Goal: Task Accomplishment & Management: Use online tool/utility

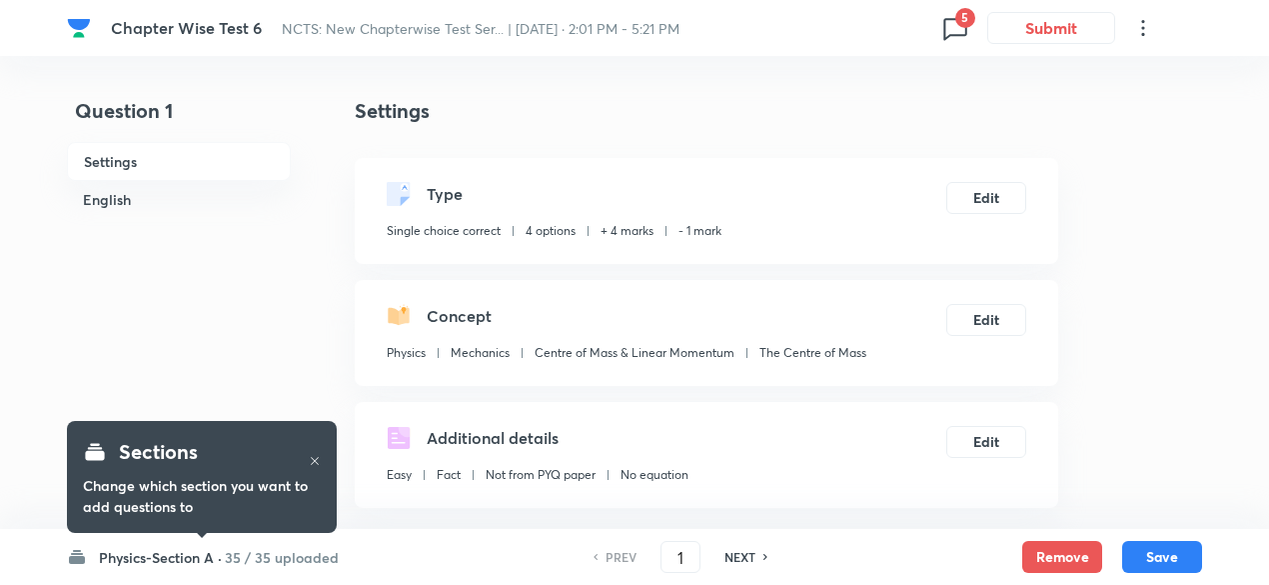
checkbox input "true"
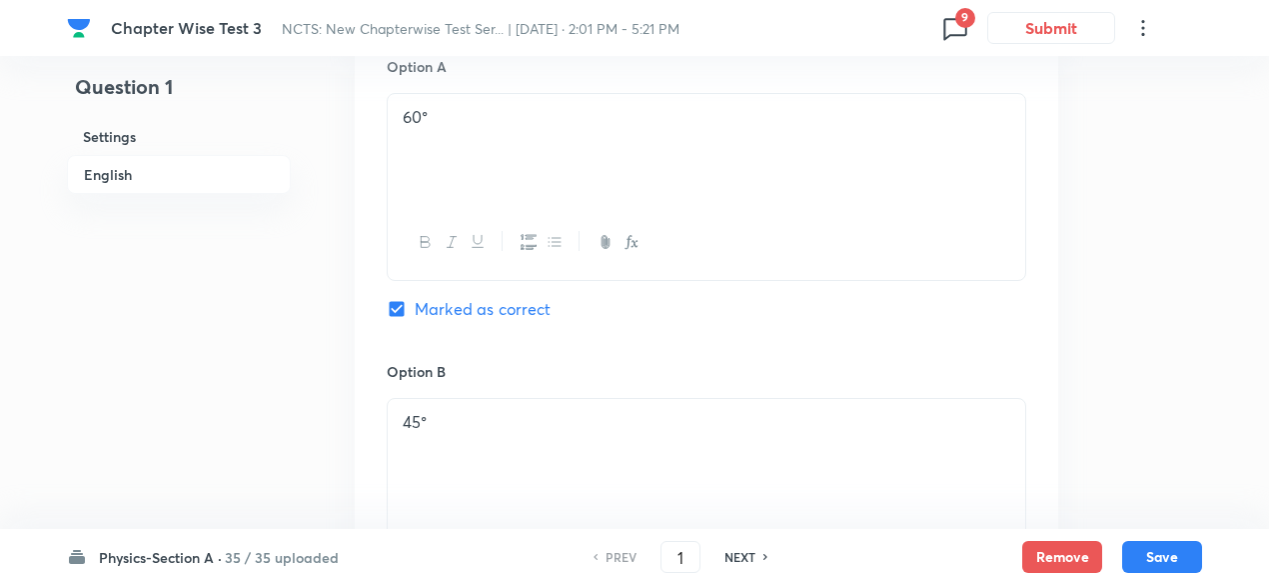
click at [959, 30] on icon at bounding box center [956, 28] width 32 height 32
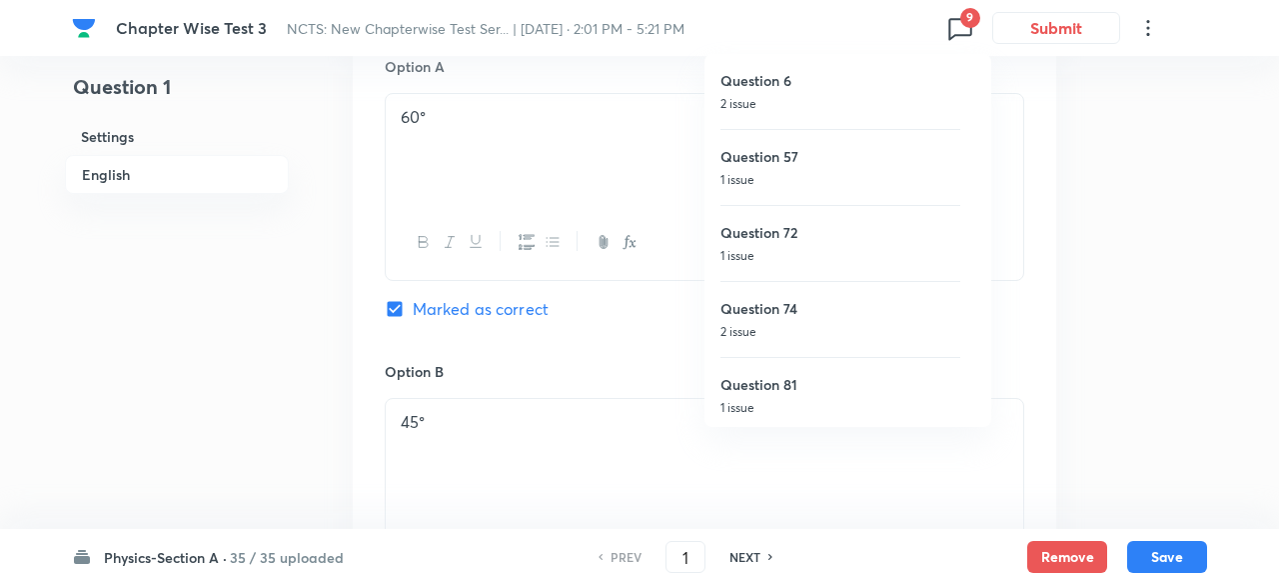
click at [846, 104] on p "2 issue" at bounding box center [841, 104] width 240 height 18
type input "6"
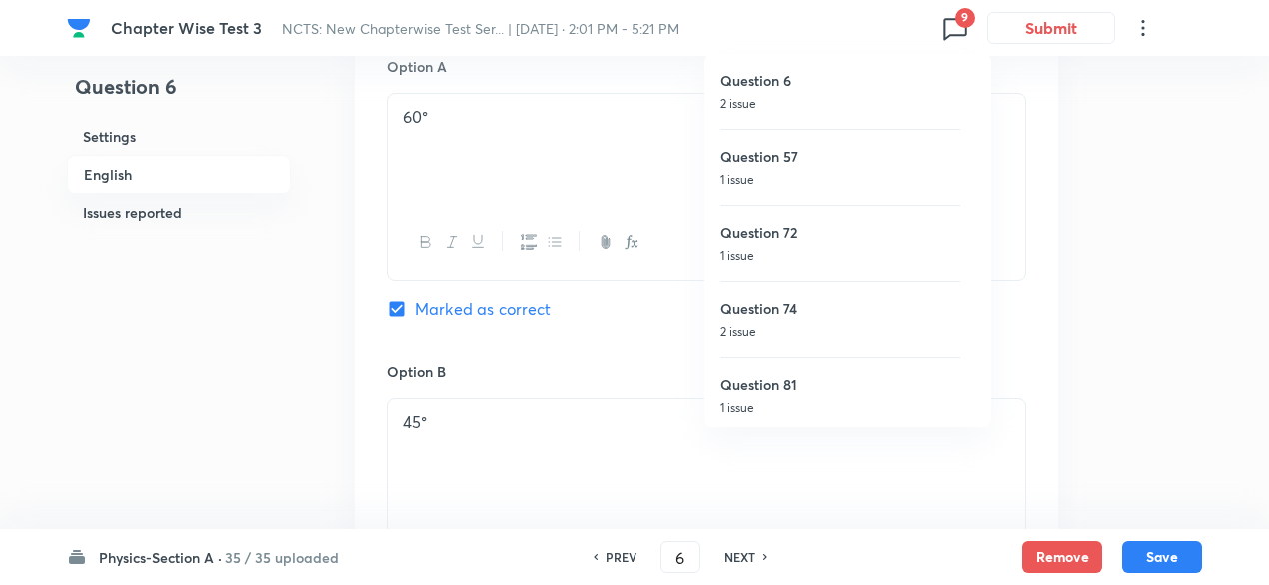
checkbox input "true"
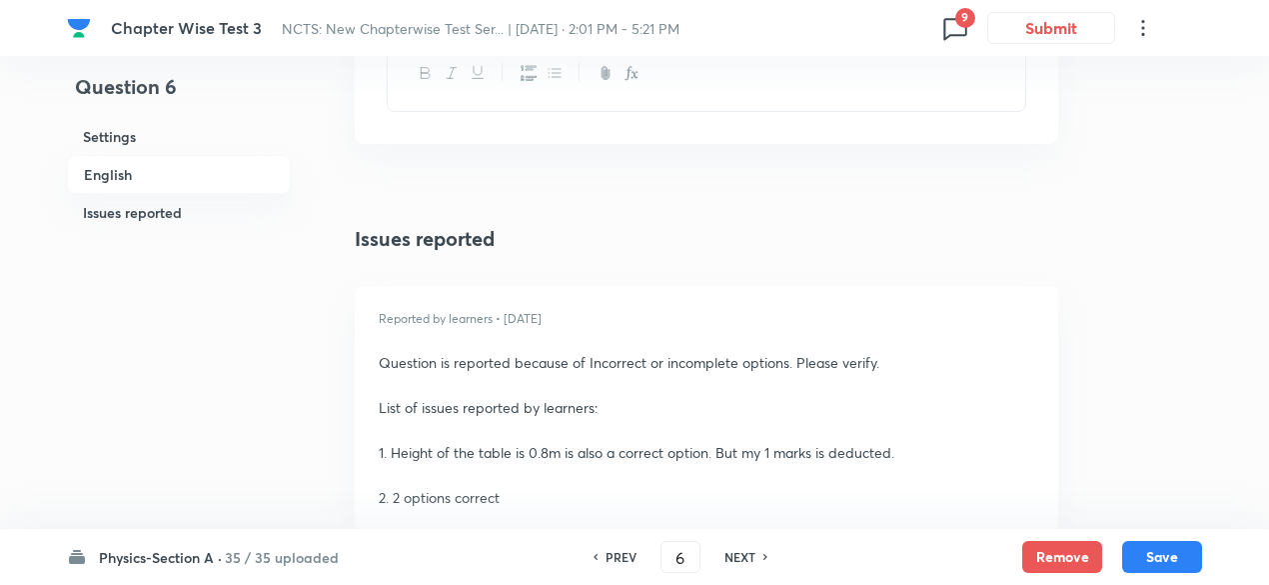
scroll to position [2744, 0]
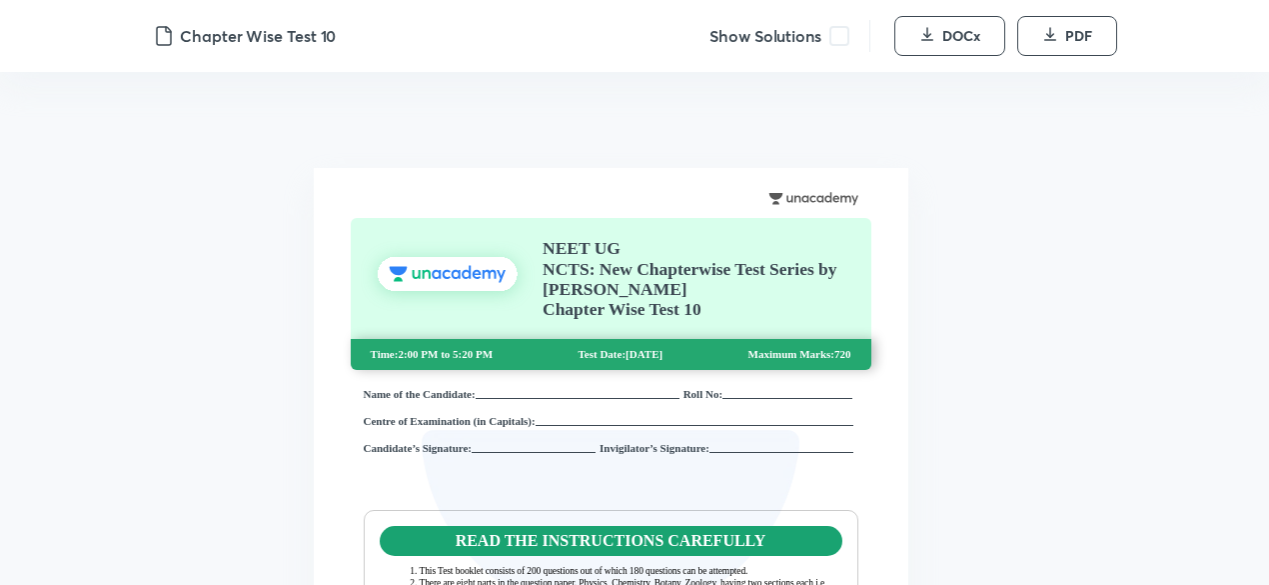
click at [837, 37] on span at bounding box center [840, 36] width 20 height 20
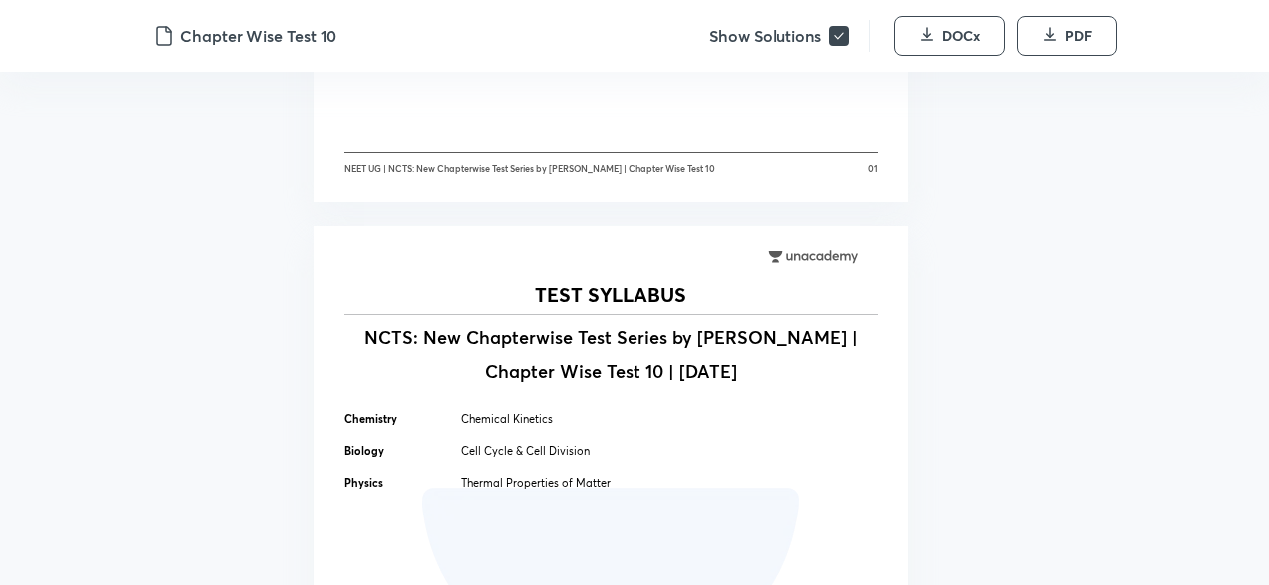
scroll to position [814, 0]
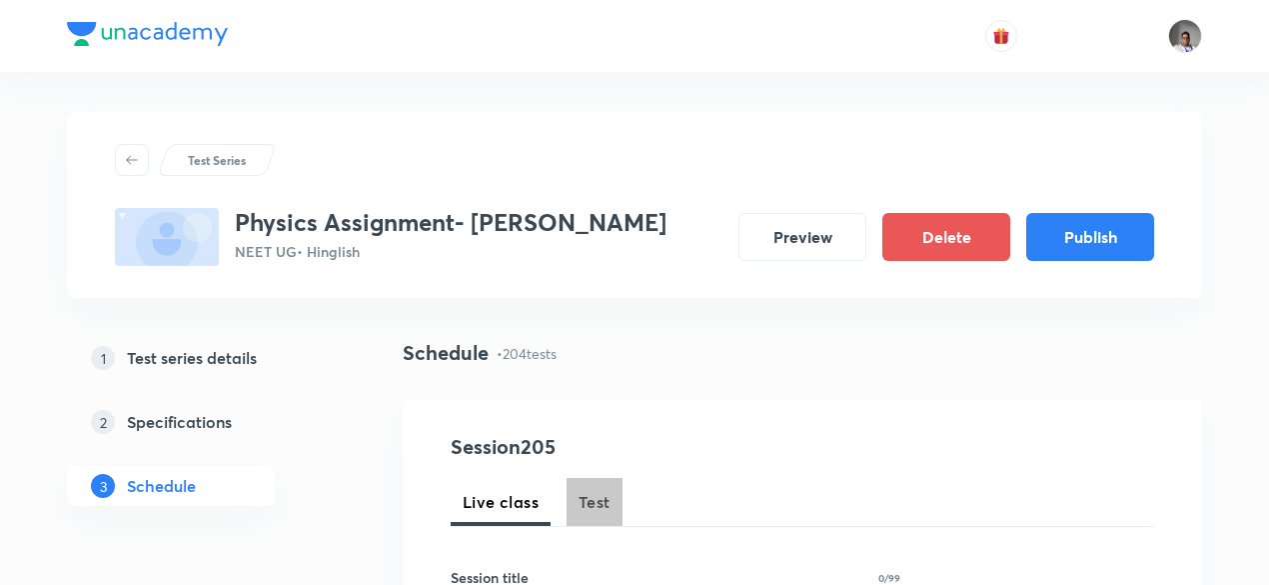
click at [602, 503] on span "Test" at bounding box center [595, 502] width 32 height 24
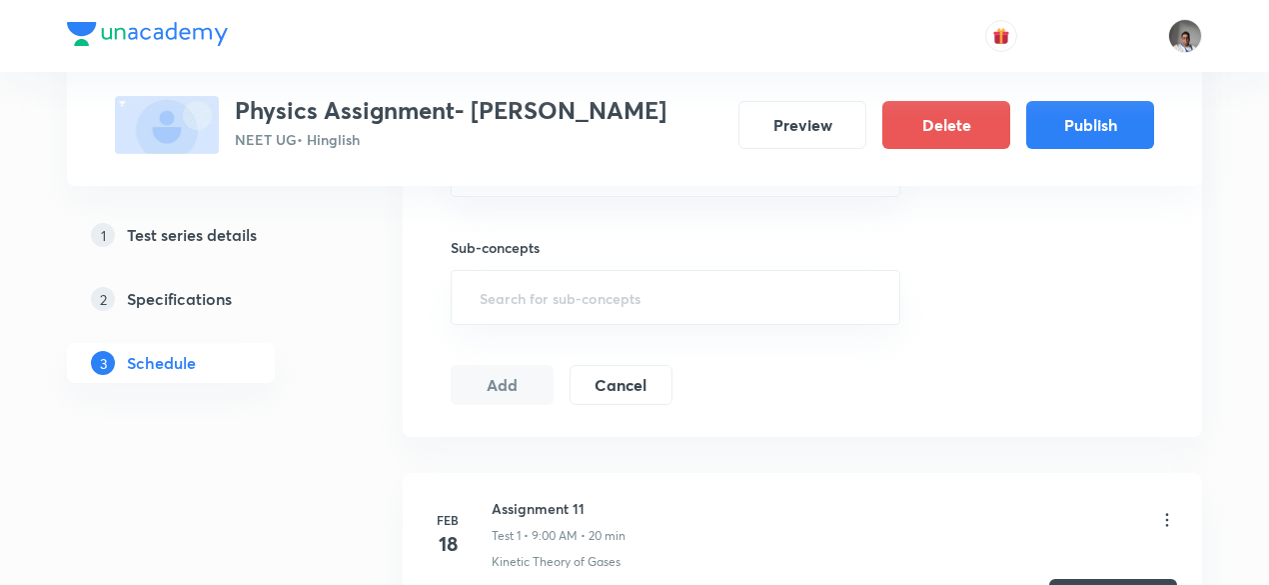
scroll to position [843, 0]
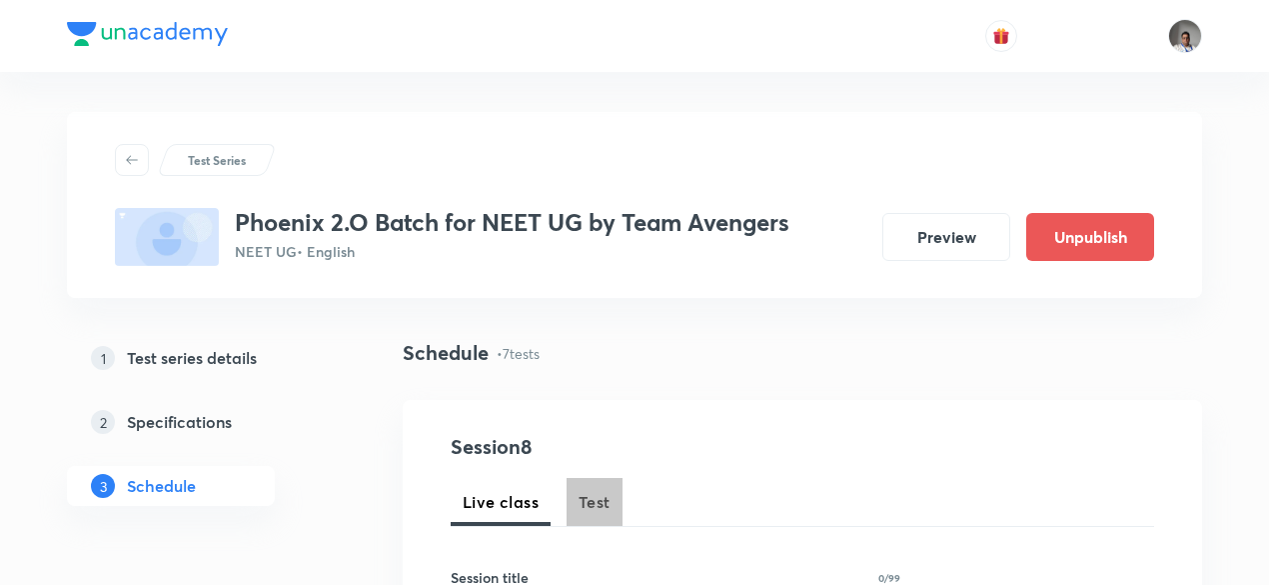
click at [592, 491] on span "Test" at bounding box center [595, 502] width 32 height 24
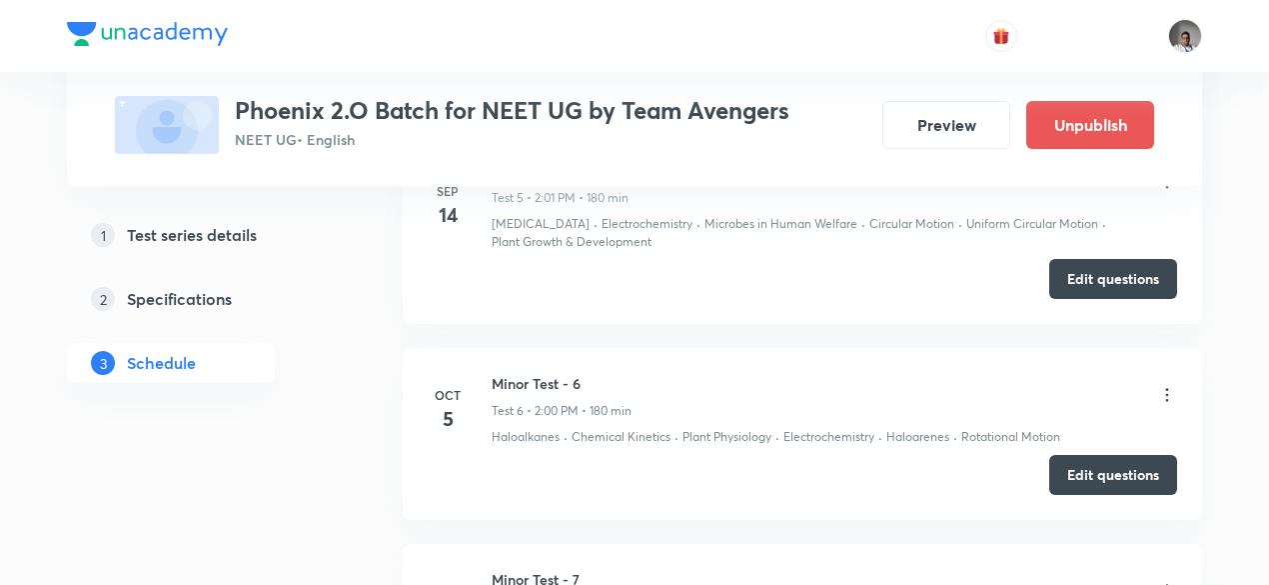
scroll to position [1963, 0]
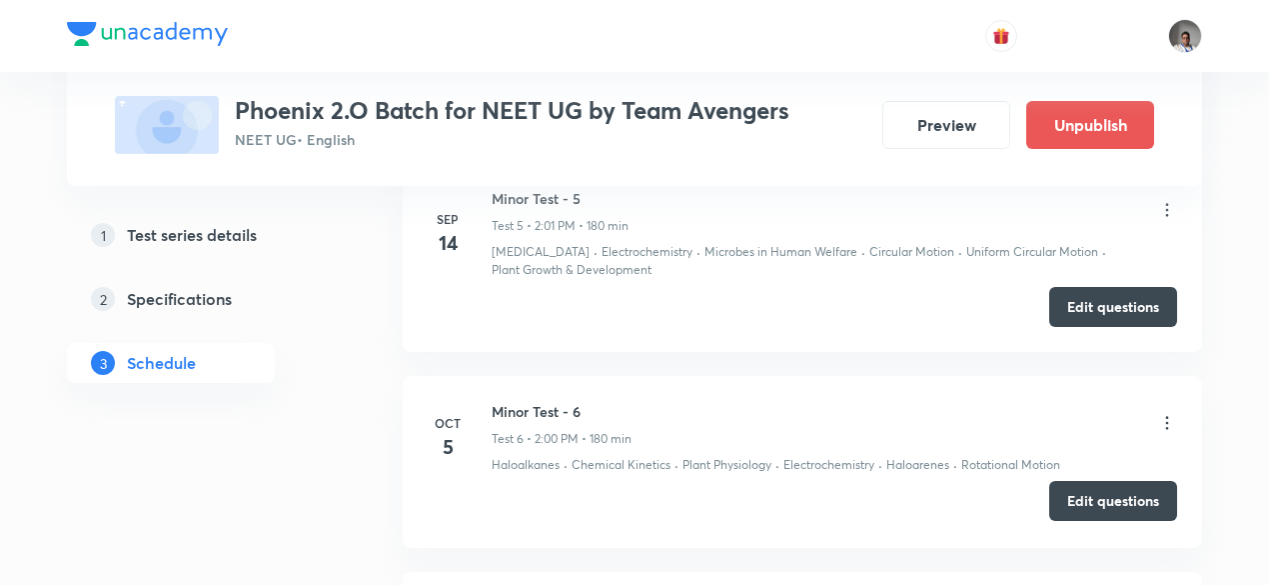
click at [1072, 481] on button "Edit questions" at bounding box center [1114, 501] width 128 height 40
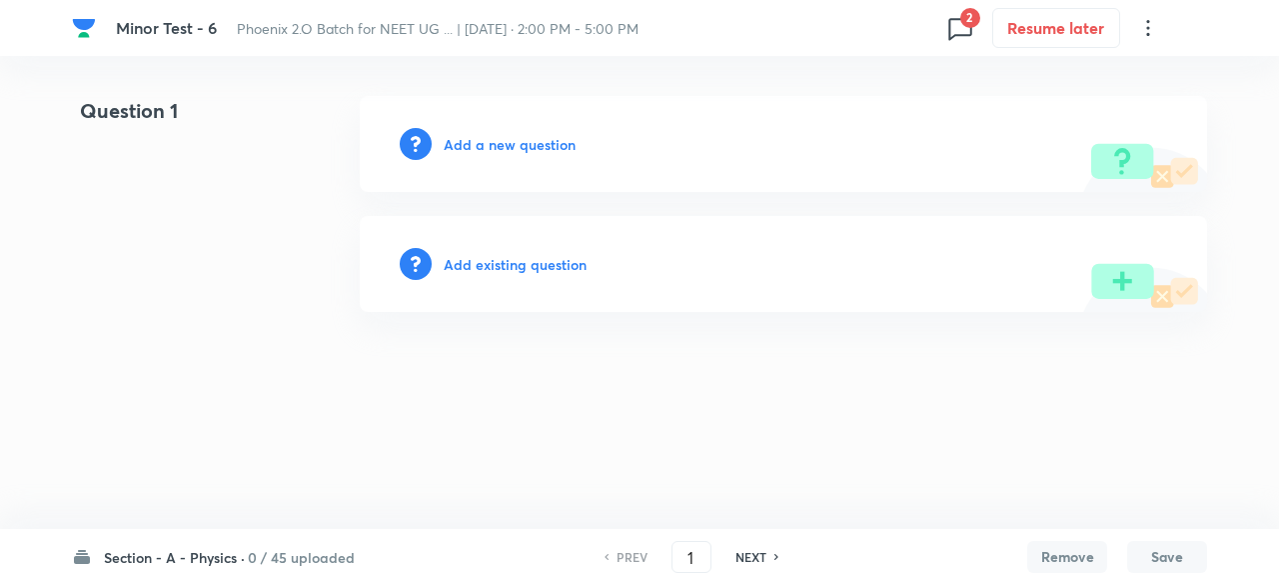
click at [583, 407] on html "Minor Test - 6 Phoenix 2.O Batch for NEET UG ... | [DATE] · 2:00 PM - 5:00 PM 2…" at bounding box center [639, 204] width 1279 height 408
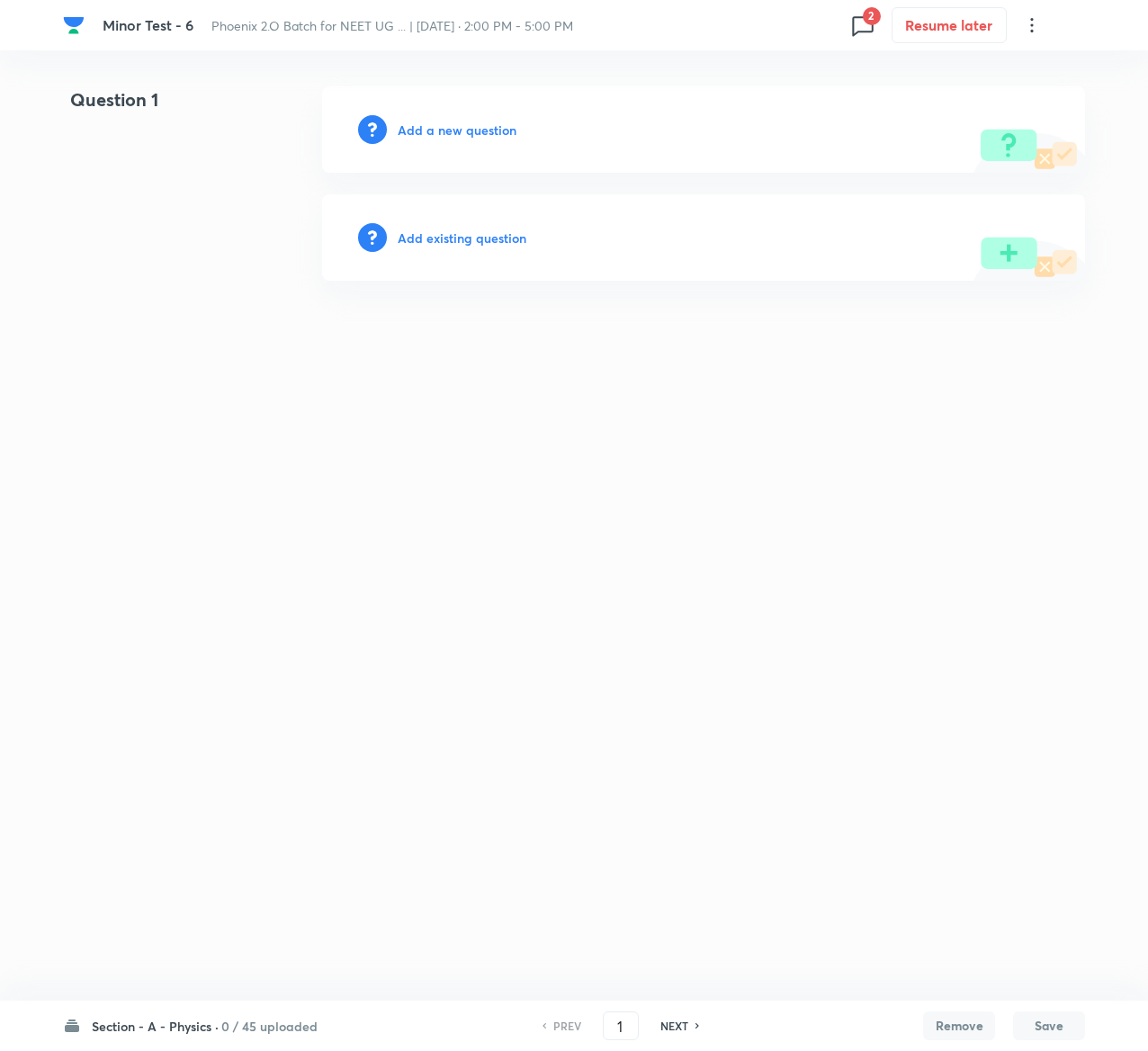
drag, startPoint x: 1072, startPoint y: 0, endPoint x: 497, endPoint y: 243, distance: 624.2
click at [497, 243] on h6 "Add existing question" at bounding box center [462, 238] width 129 height 19
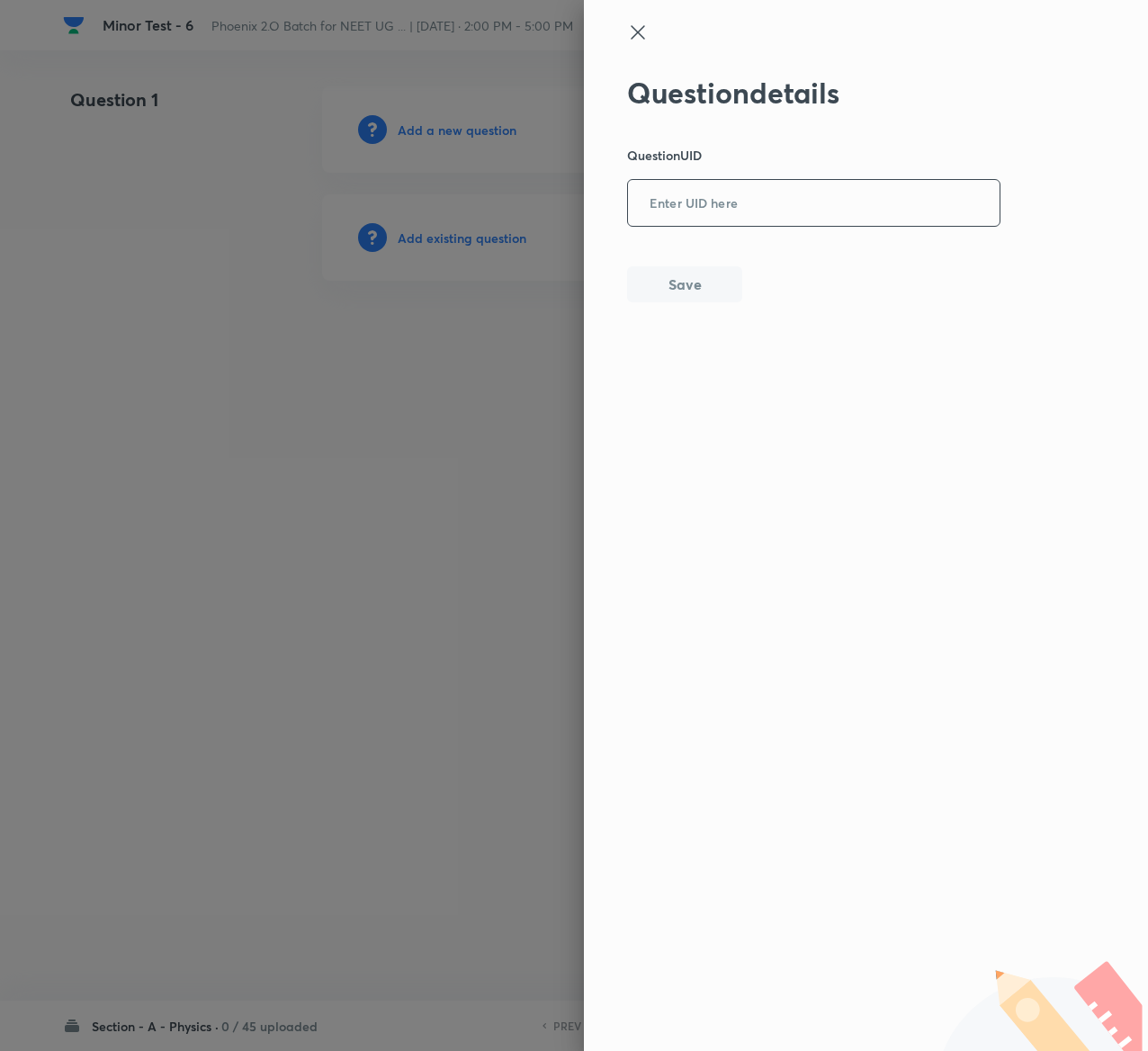
click at [765, 226] on div "​" at bounding box center [814, 203] width 374 height 48
paste input "CKFXX"
type input "CKFXX"
click at [711, 273] on button "Save" at bounding box center [685, 283] width 115 height 36
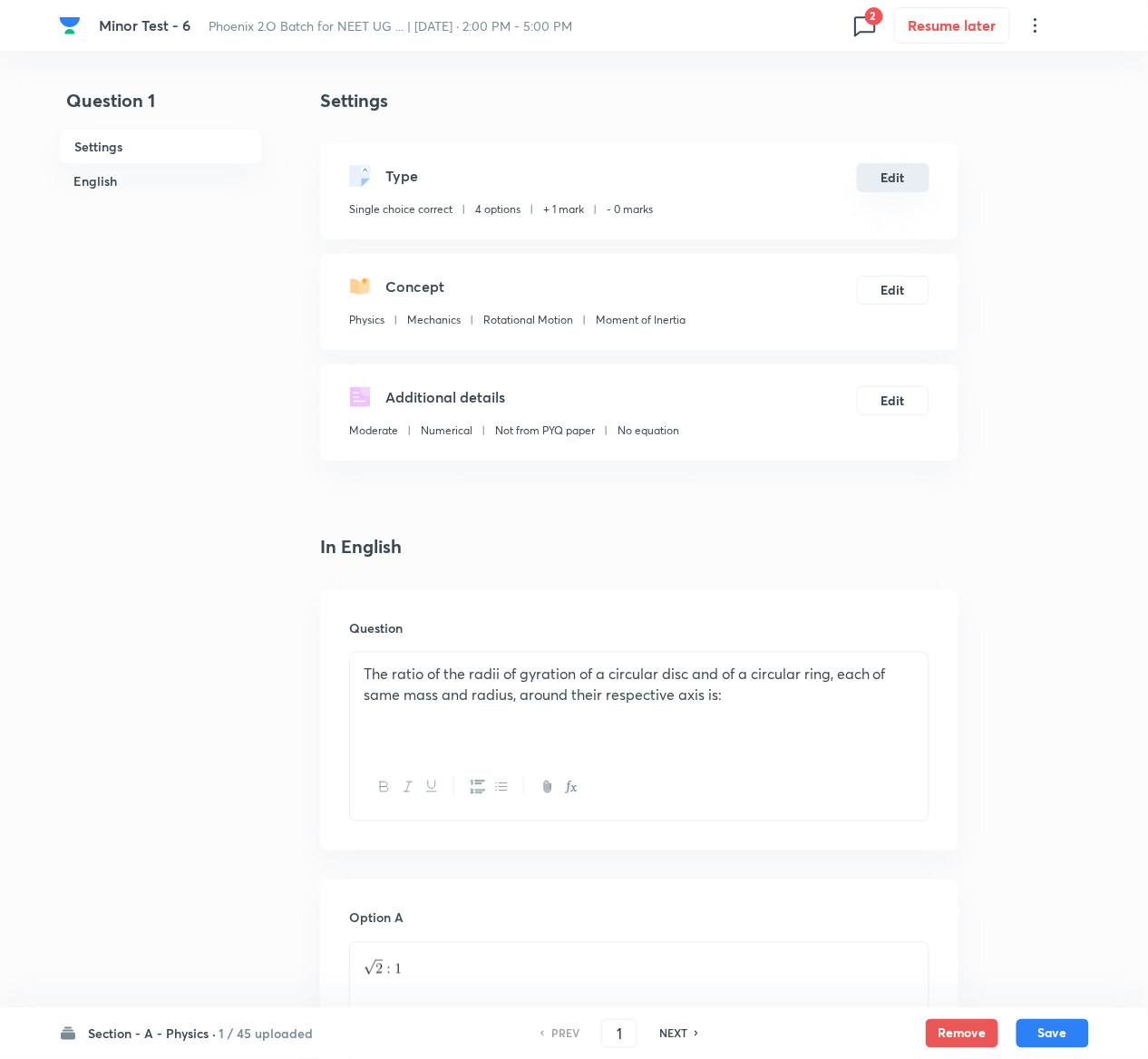
click at [891, 170] on button "Edit" at bounding box center [894, 178] width 73 height 29
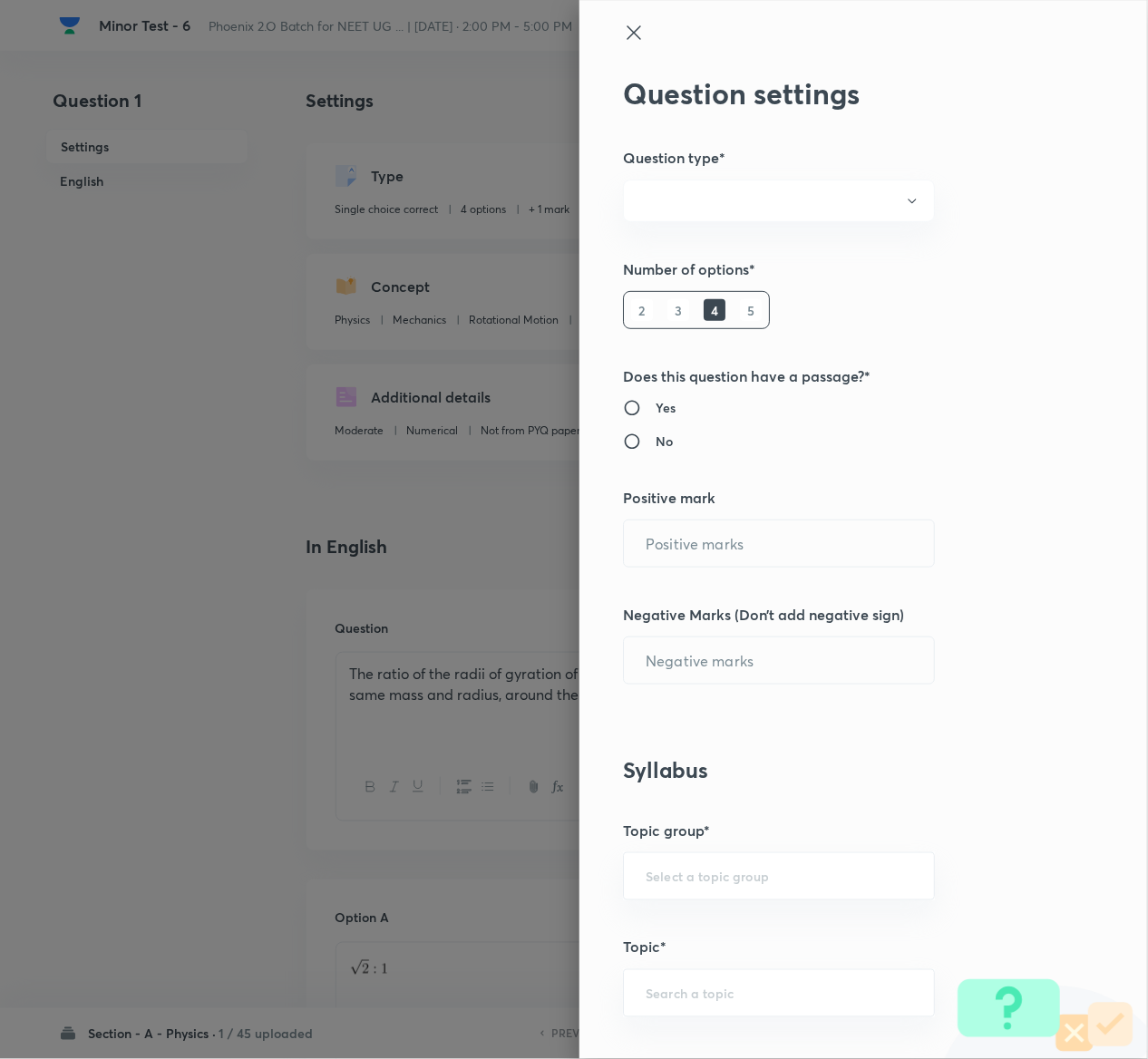
radio input "true"
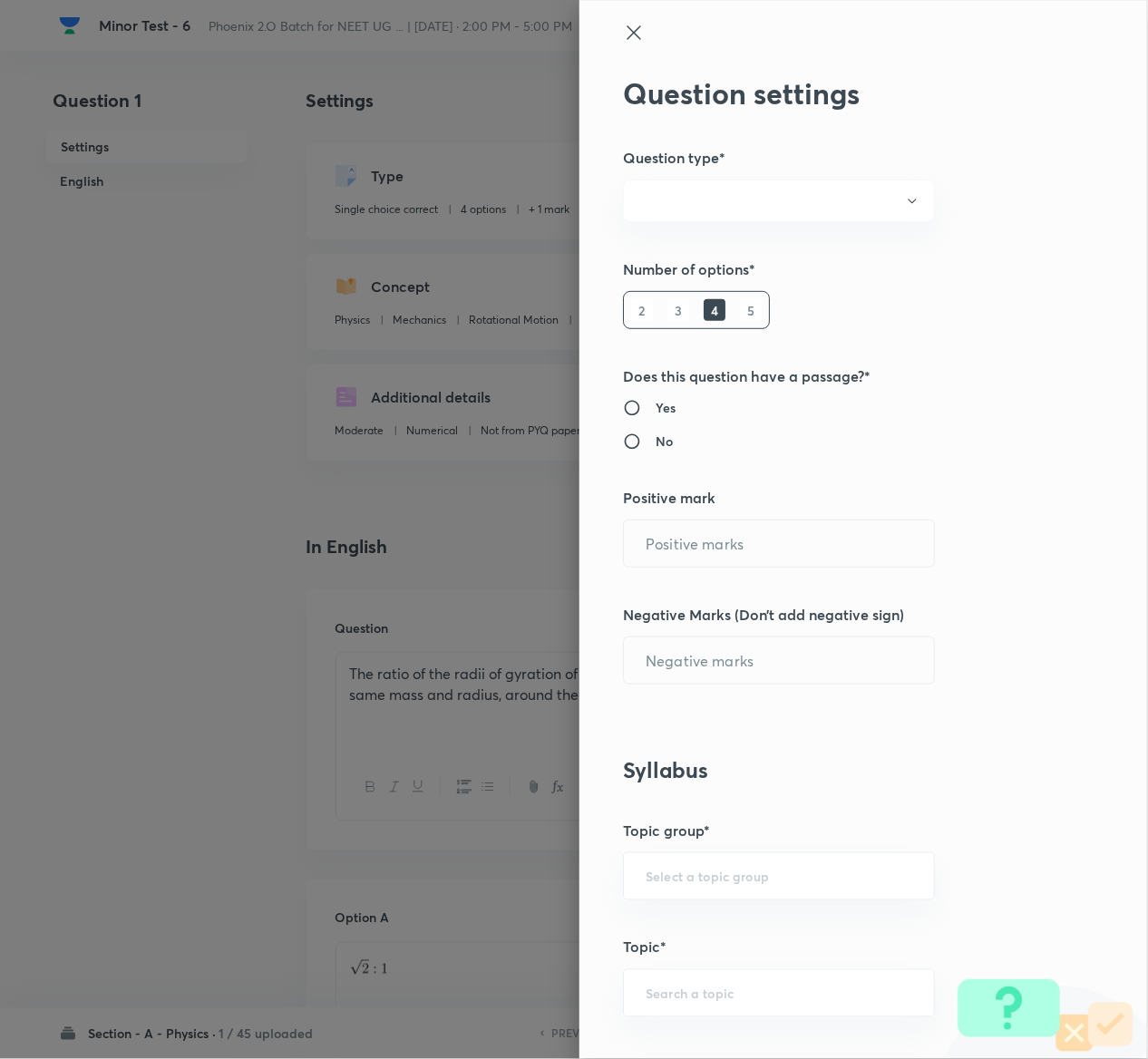
radio input "true"
type input "1"
type input "0"
type input "Physics"
type input "Mechanics"
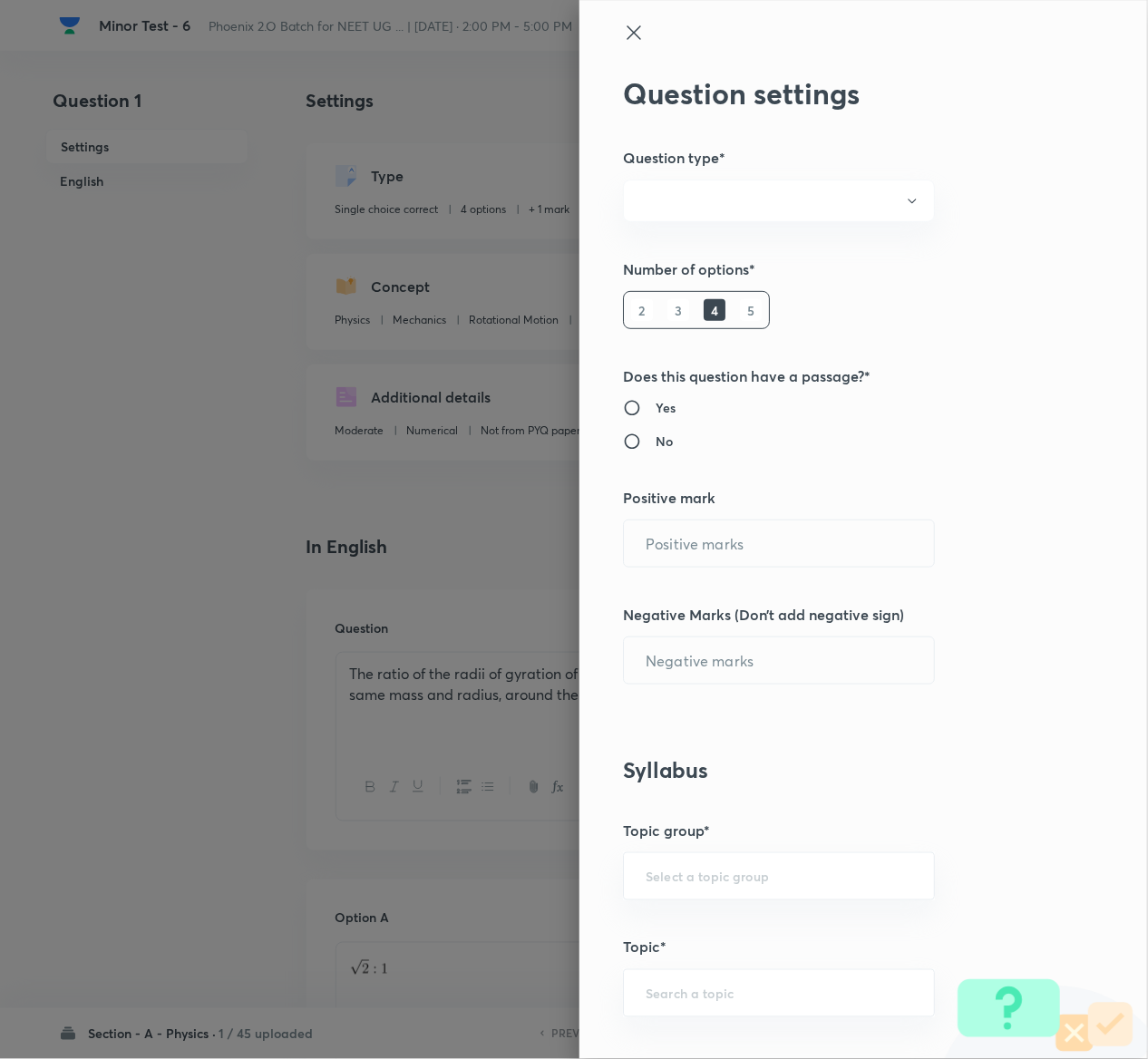
type input "Rotational Motion"
type input "Moment of Inertia"
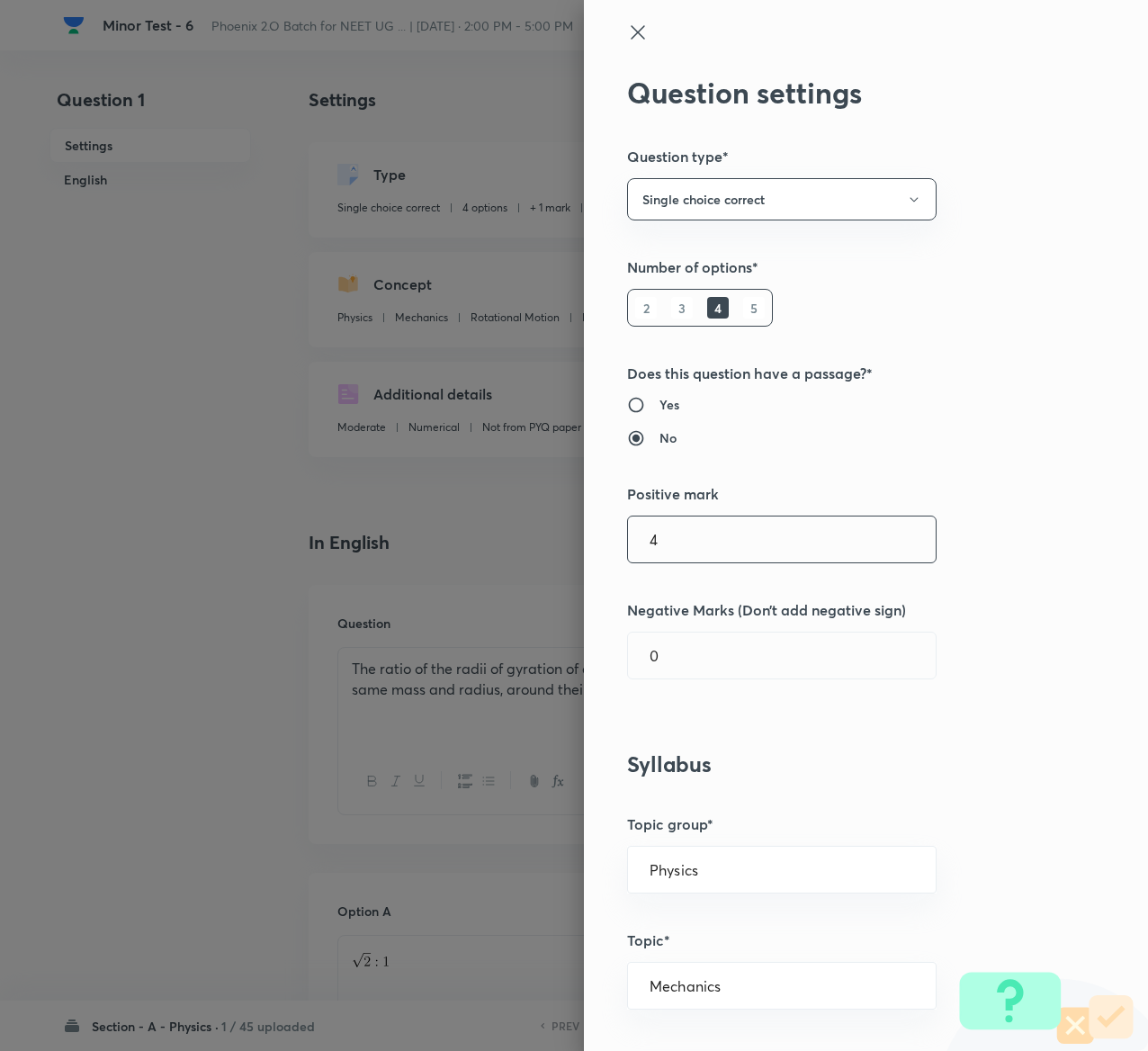
type input "4"
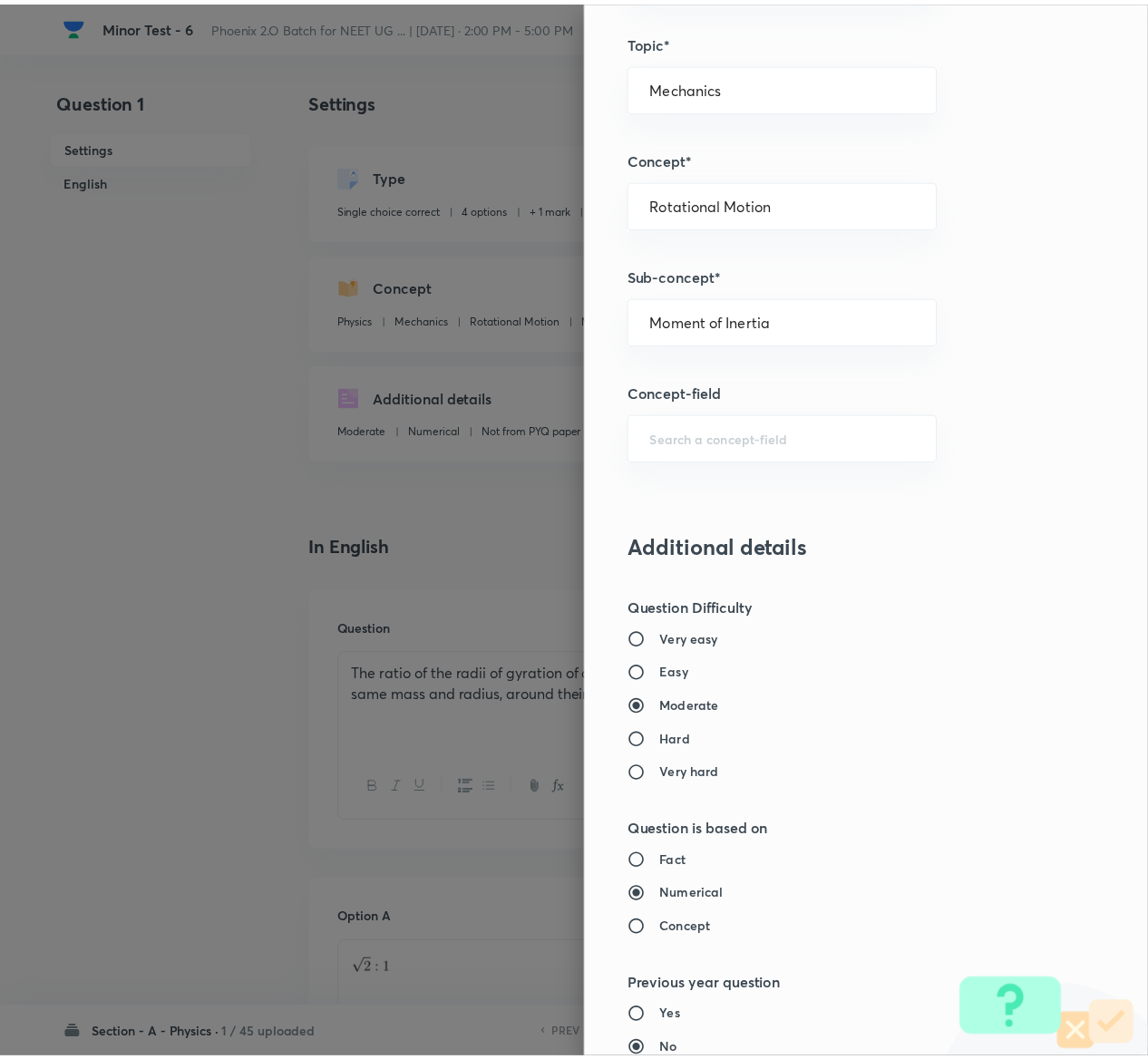
scroll to position [1417, 0]
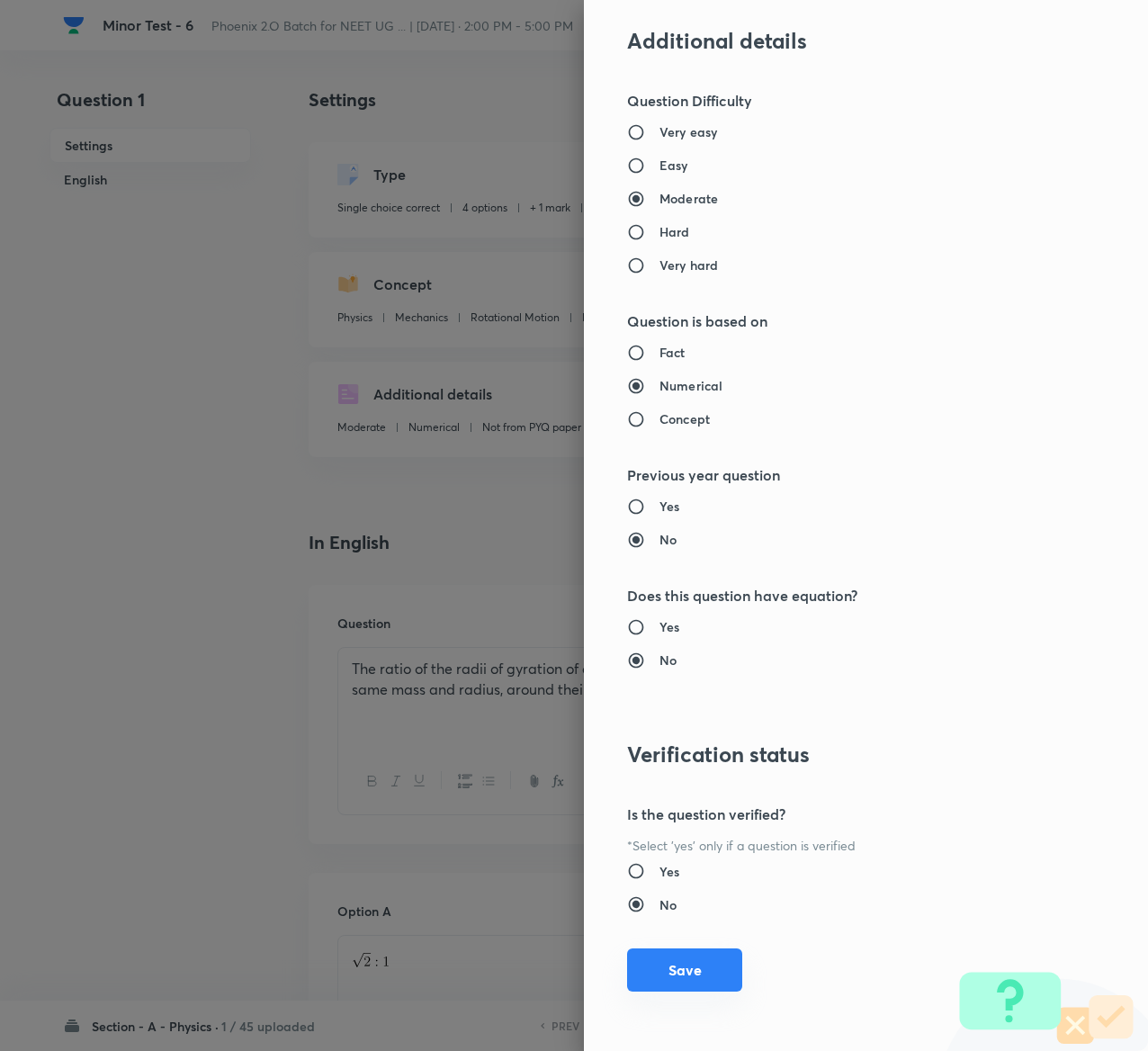
type input "1"
click at [653, 526] on button "Save" at bounding box center [685, 971] width 115 height 43
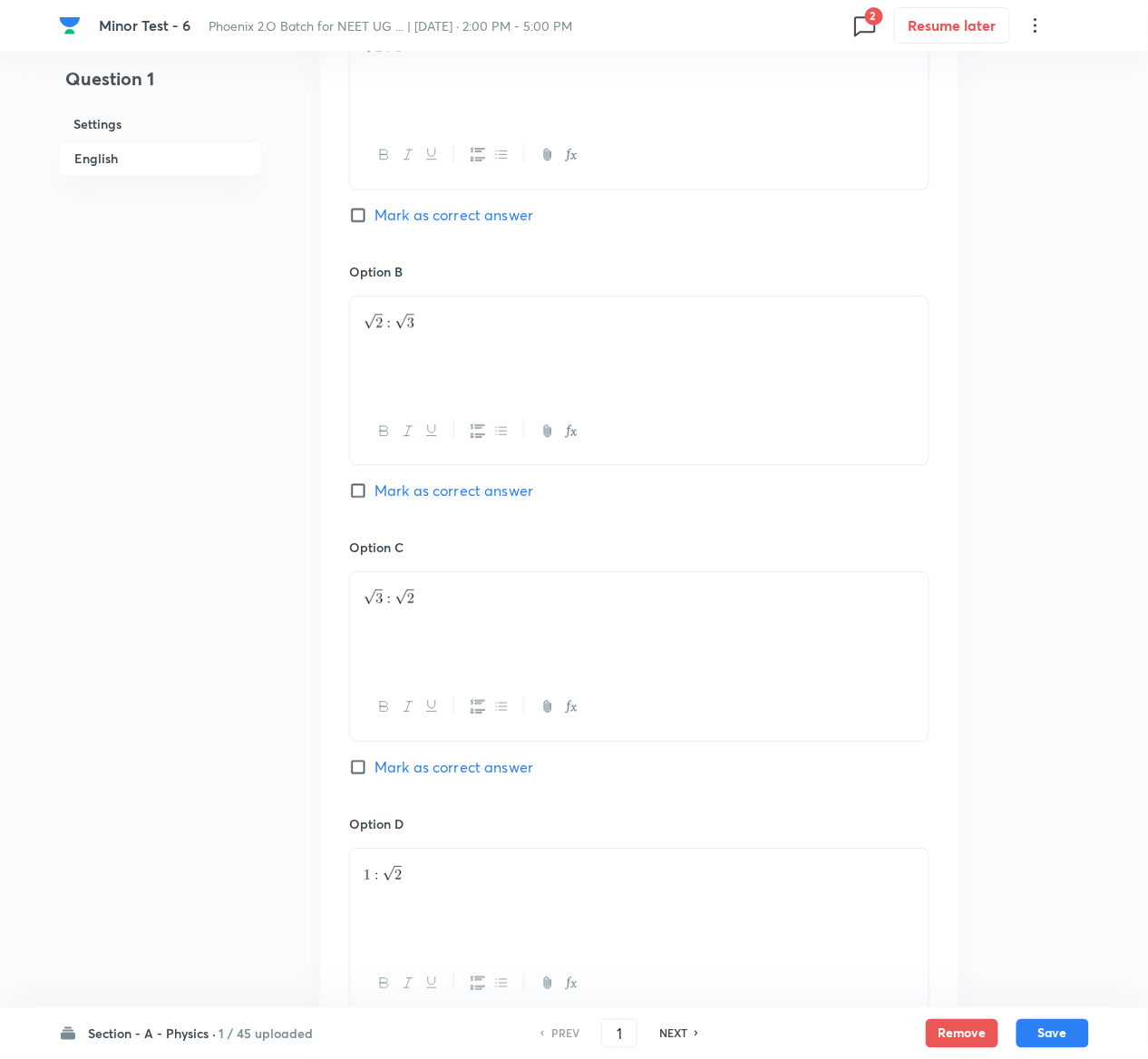
scroll to position [1452, 0]
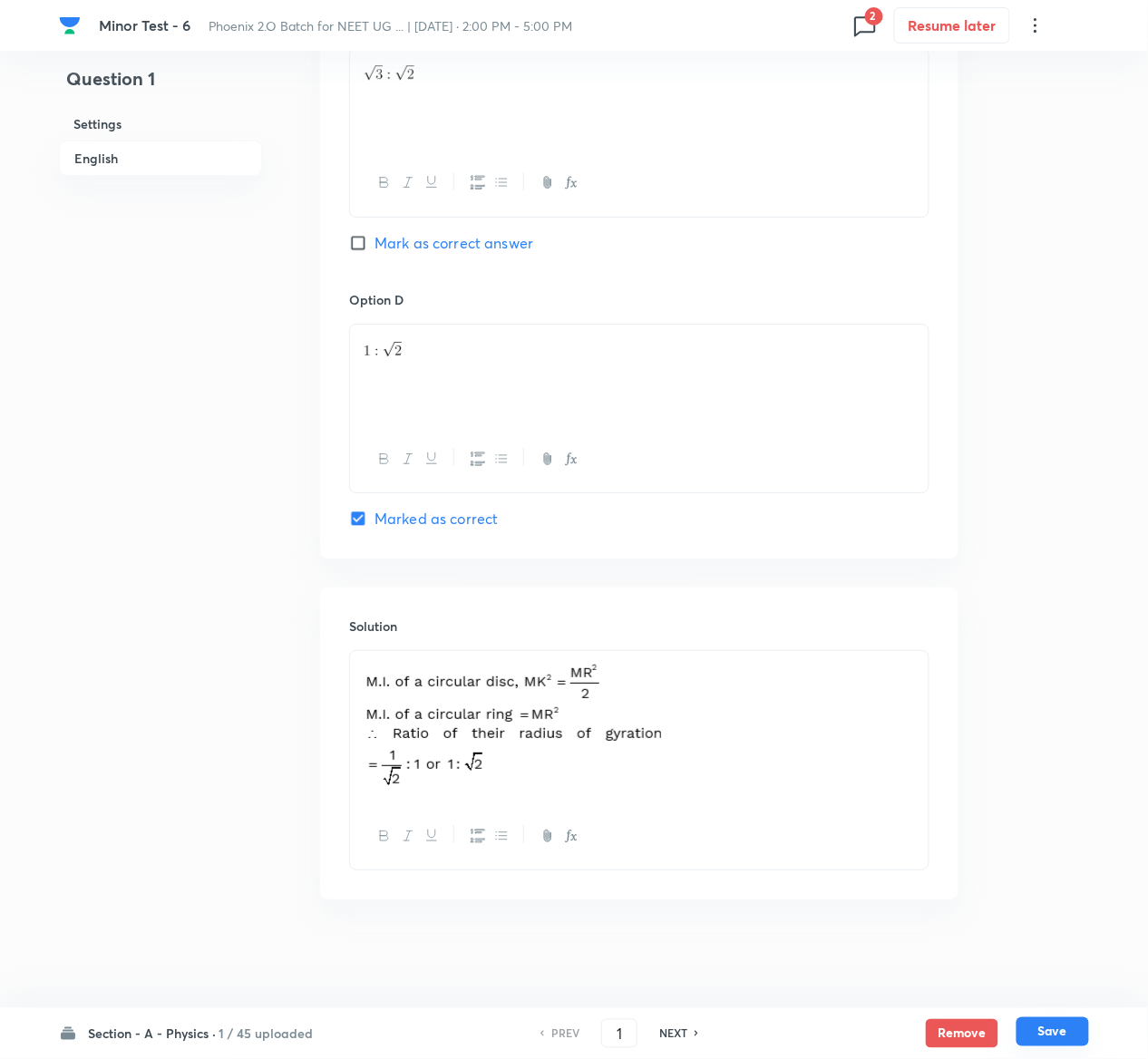
click at [1057, 530] on button "Save" at bounding box center [1054, 1033] width 73 height 29
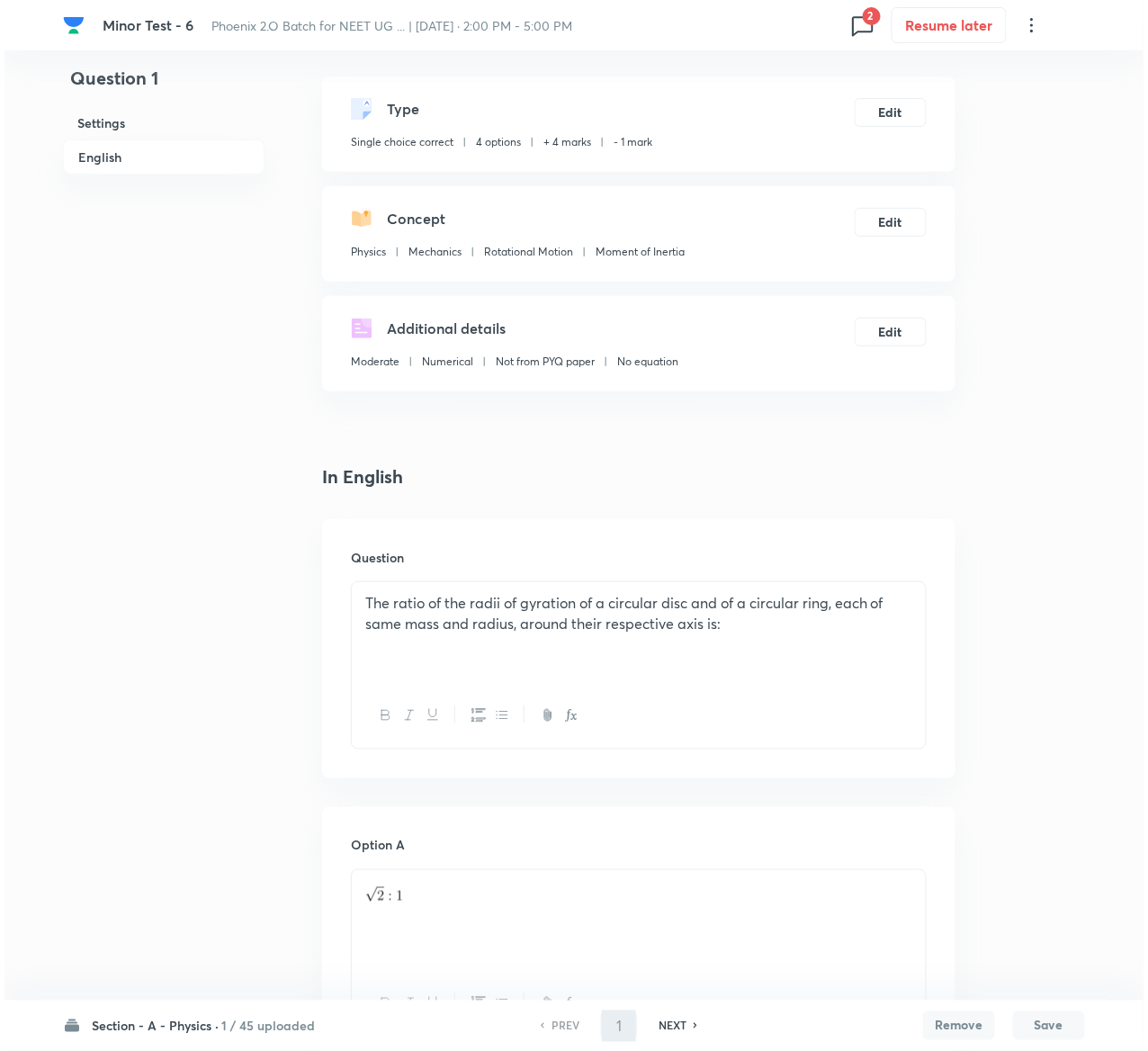
scroll to position [0, 0]
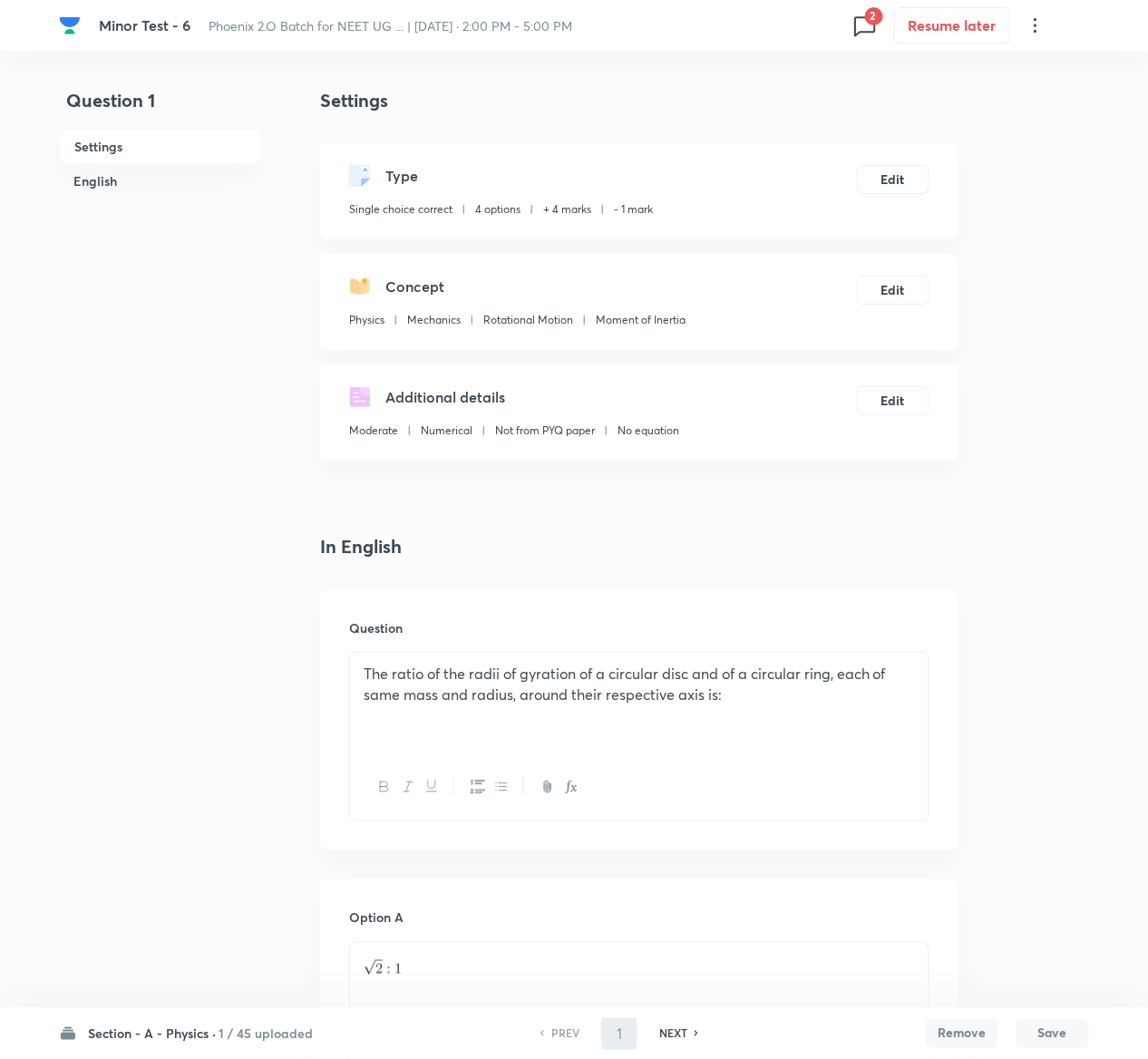
type input "2"
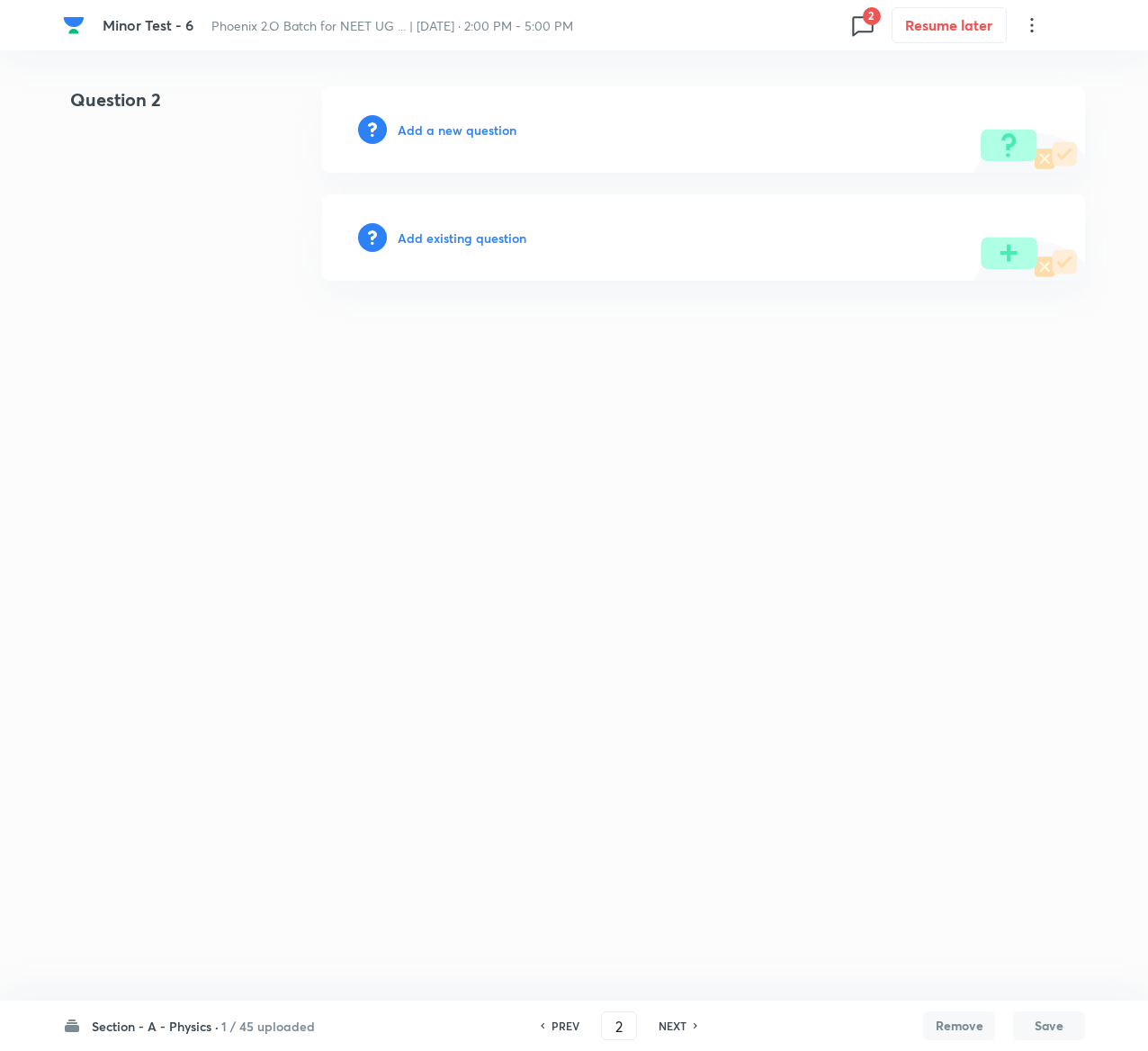
click at [481, 231] on h6 "Add existing question" at bounding box center [462, 238] width 129 height 19
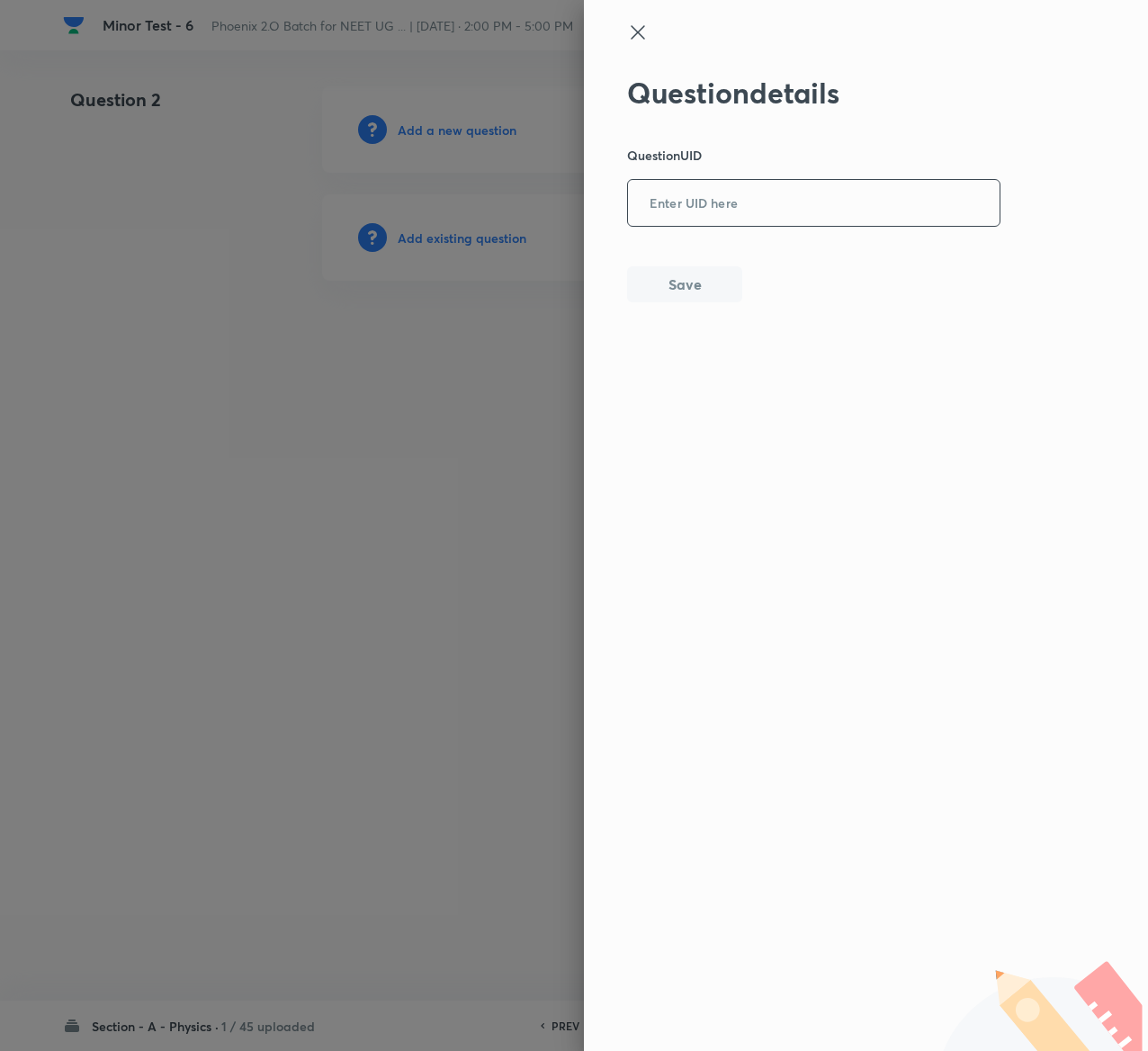
click at [865, 225] on input "text" at bounding box center [814, 204] width 372 height 44
paste input "CKFXX"
click at [971, 186] on input "CKFXX" at bounding box center [814, 204] width 372 height 44
paste input "TTUUI"
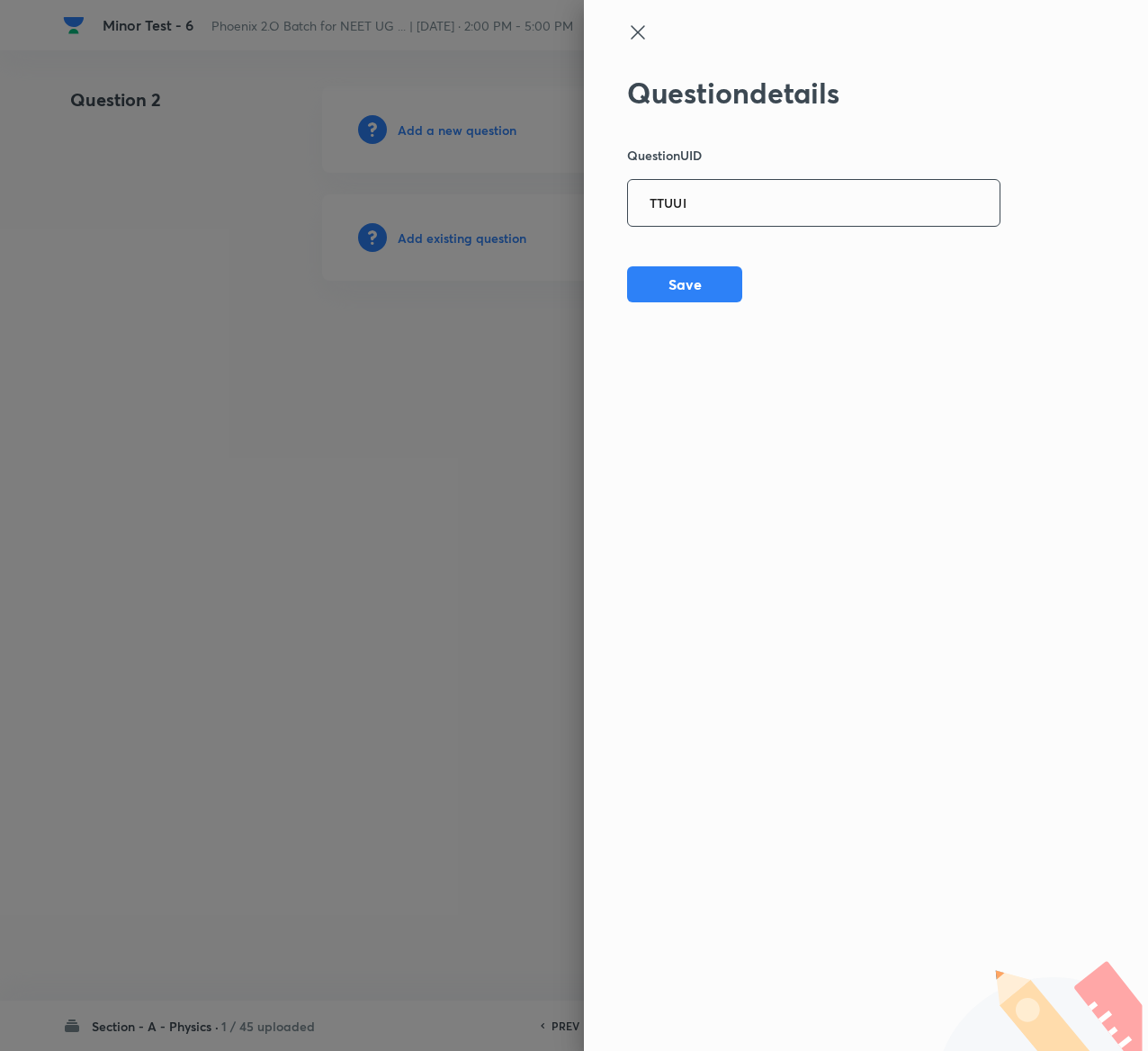
type input "TTUUI"
